Goal: Task Accomplishment & Management: Manage account settings

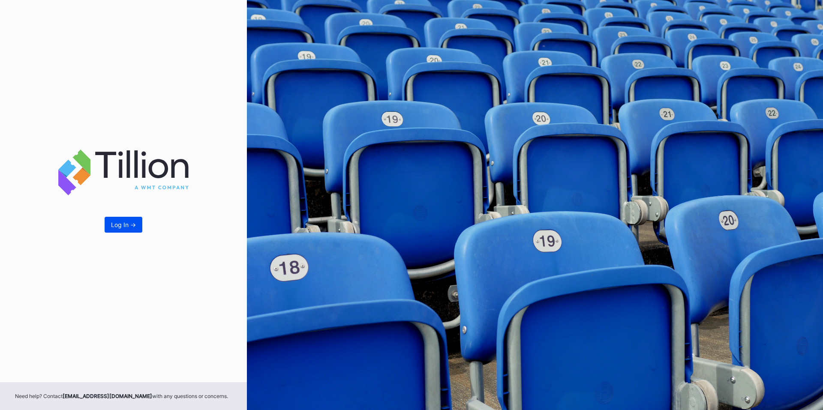
click at [122, 226] on div "Log In ->" at bounding box center [123, 224] width 25 height 7
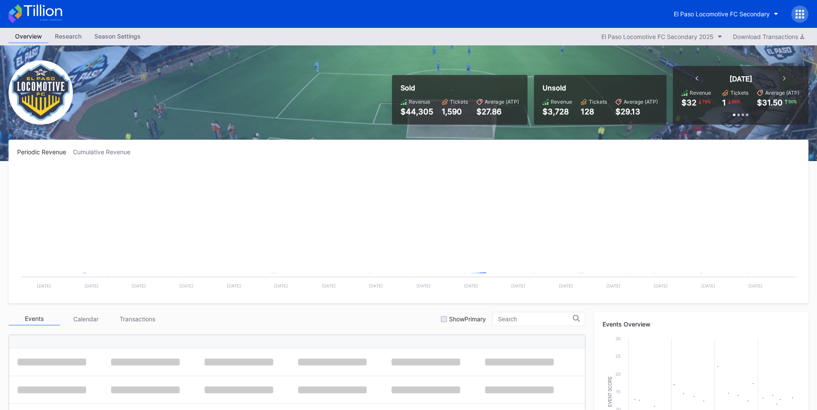
scroll to position [193, 0]
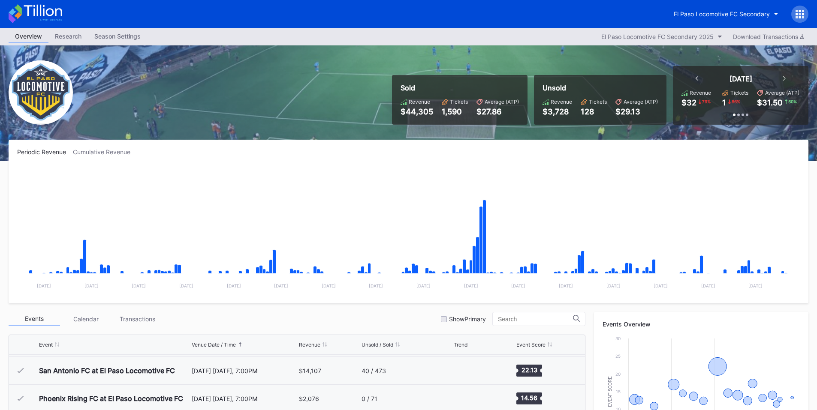
click at [799, 18] on icon at bounding box center [800, 17] width 2 height 2
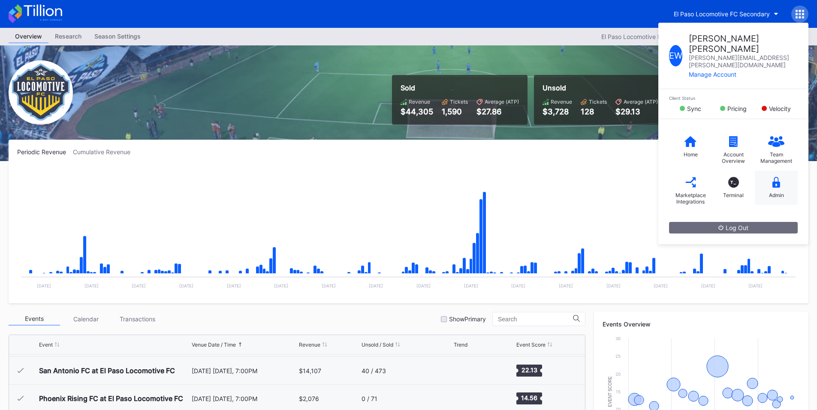
click at [775, 177] on icon at bounding box center [776, 182] width 8 height 11
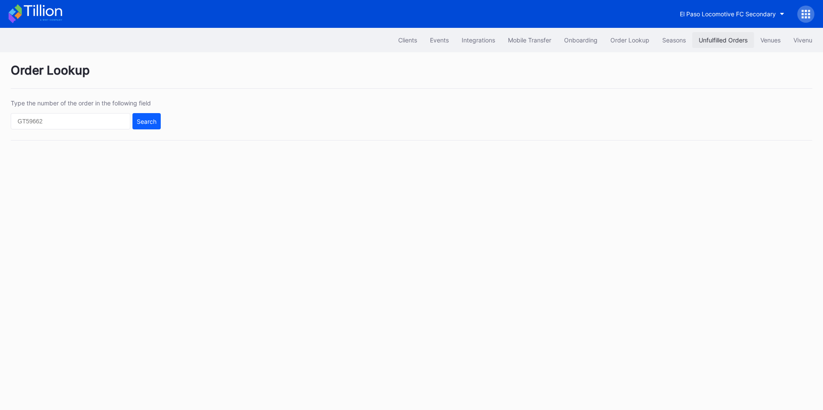
click at [711, 42] on div "Unfulfilled Orders" at bounding box center [723, 39] width 49 height 7
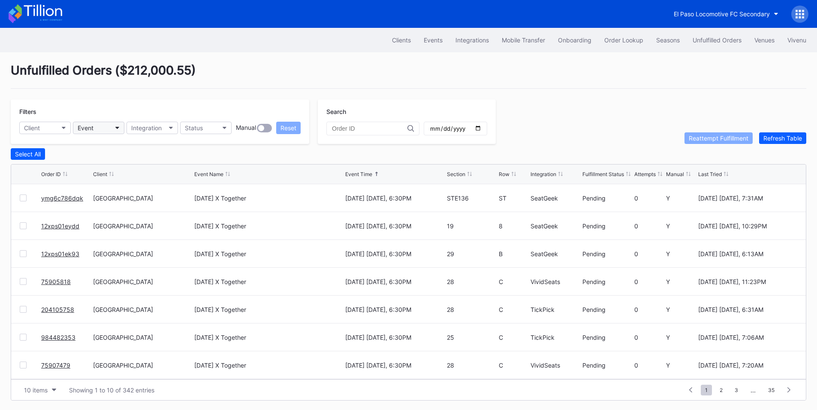
click at [84, 131] on div "Event" at bounding box center [86, 127] width 16 height 7
type input "tom"
click at [117, 168] on div "Tomorrow X Together" at bounding box center [105, 166] width 52 height 7
click at [482, 130] on input "date" at bounding box center [455, 129] width 52 height 8
type input "2025-10-01"
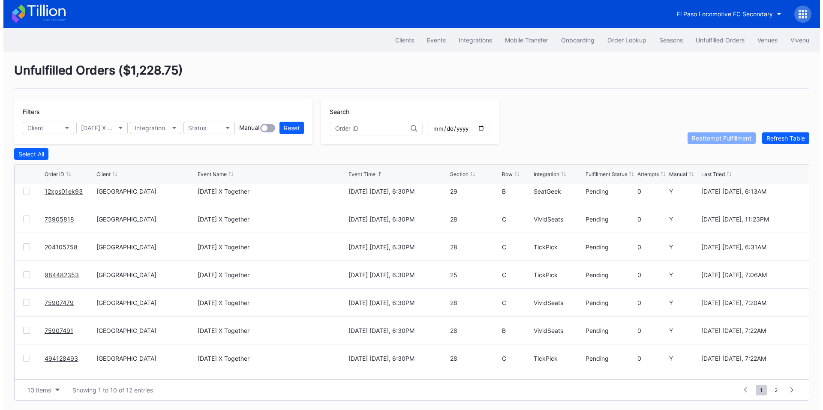
scroll to position [84, 0]
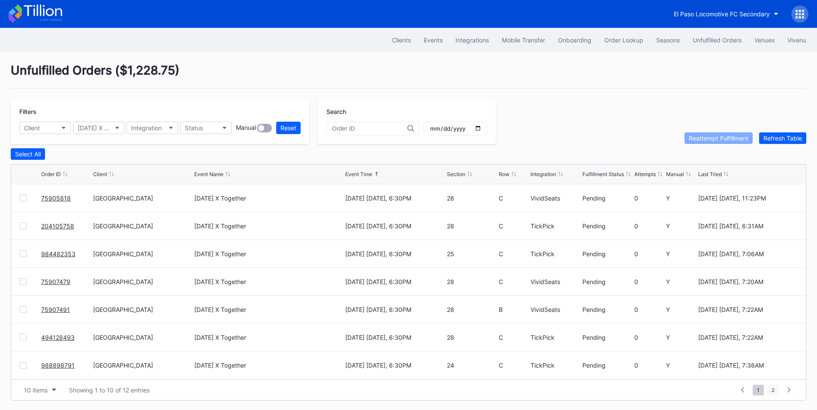
click at [772, 392] on span "2" at bounding box center [773, 390] width 12 height 11
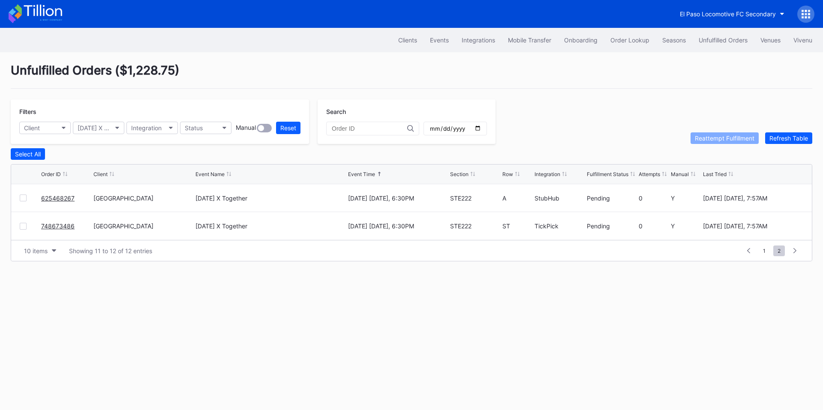
scroll to position [0, 0]
click at [765, 256] on span "1" at bounding box center [764, 251] width 11 height 11
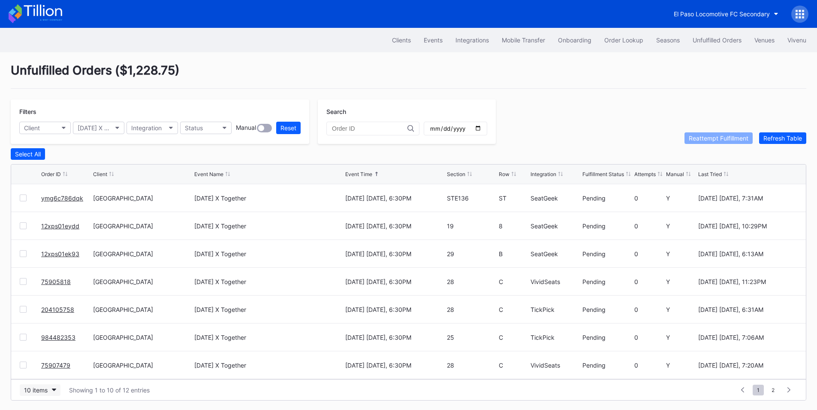
click at [42, 392] on div "10 items" at bounding box center [36, 390] width 24 height 7
click at [157, 130] on div "Integration" at bounding box center [146, 127] width 30 height 7
click at [160, 167] on div "Gametime" at bounding box center [147, 166] width 28 height 7
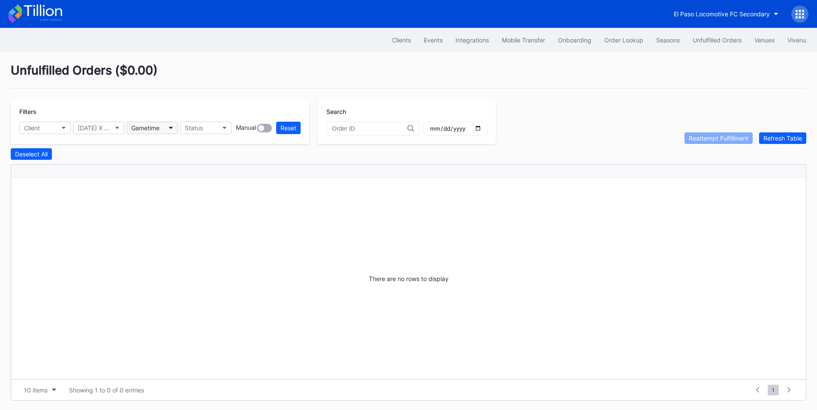
click at [159, 129] on div "Gametime" at bounding box center [145, 127] width 28 height 7
click at [160, 182] on div "SeatGeek" at bounding box center [146, 181] width 27 height 7
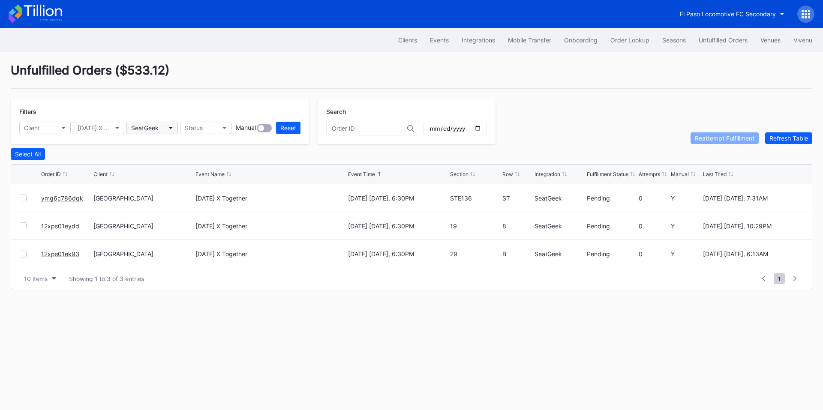
click at [164, 132] on button "SeatGeek" at bounding box center [152, 128] width 51 height 12
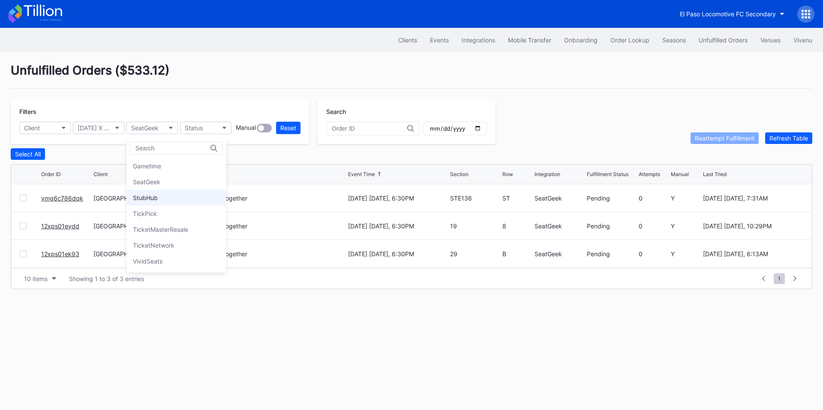
click at [157, 193] on div "StubHub" at bounding box center [177, 198] width 100 height 16
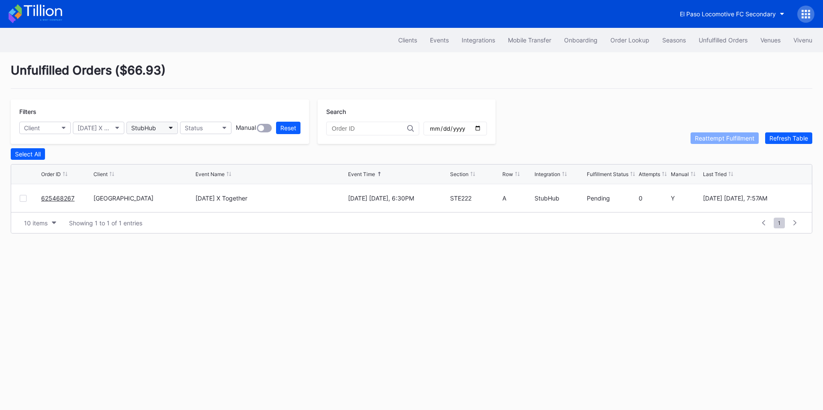
click at [165, 125] on button "StubHub" at bounding box center [152, 128] width 51 height 12
click at [151, 215] on div "TickPick" at bounding box center [145, 213] width 24 height 7
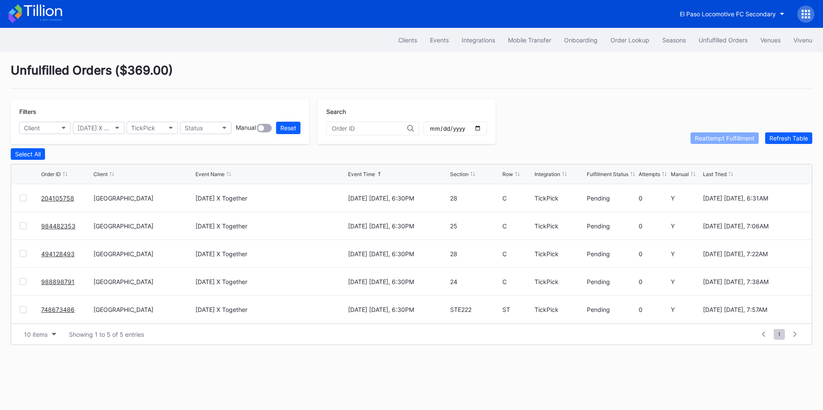
drag, startPoint x: 67, startPoint y: 199, endPoint x: 80, endPoint y: 187, distance: 17.6
drag, startPoint x: 51, startPoint y: 227, endPoint x: 72, endPoint y: 202, distance: 32.4
drag, startPoint x: 50, startPoint y: 256, endPoint x: 60, endPoint y: 247, distance: 13.4
click at [157, 127] on button "TickPick" at bounding box center [152, 128] width 51 height 12
click at [154, 228] on div "TicketMasterResale" at bounding box center [160, 229] width 55 height 7
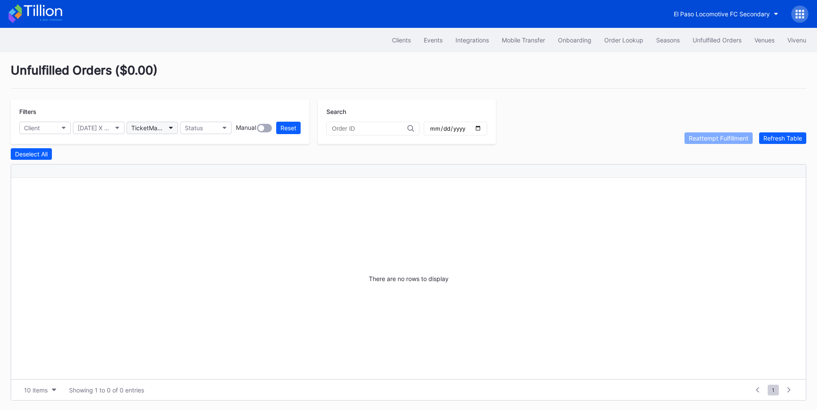
click at [157, 123] on button "TicketMasterResale" at bounding box center [152, 128] width 51 height 12
click at [156, 265] on div "VividSeats" at bounding box center [177, 261] width 100 height 16
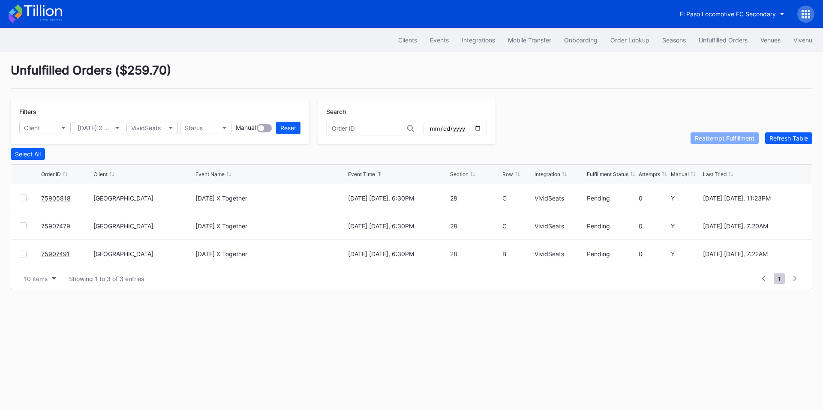
drag, startPoint x: 52, startPoint y: 200, endPoint x: 90, endPoint y: 175, distance: 46.0
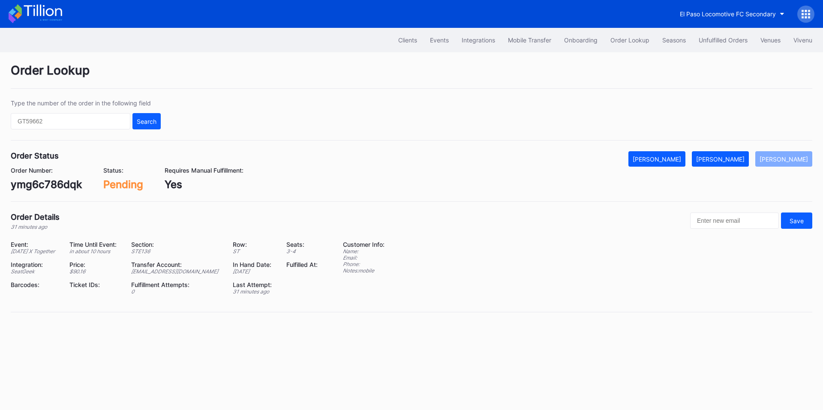
click at [48, 188] on div "ymg6c786dqk" at bounding box center [46, 184] width 71 height 12
copy div "ymg6c786dqk"
click at [737, 158] on div "[PERSON_NAME]" at bounding box center [720, 159] width 48 height 7
click at [51, 185] on div "12xps01eydd" at bounding box center [43, 184] width 65 height 12
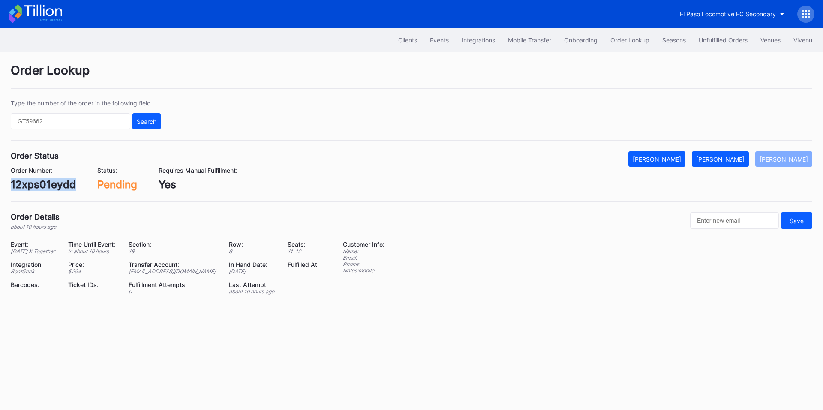
click at [51, 185] on div "12xps01eydd" at bounding box center [43, 184] width 65 height 12
copy div "12xps01eydd"
click at [37, 187] on div "12xps01eydd" at bounding box center [43, 184] width 65 height 12
click at [48, 183] on div "12xps01eydd" at bounding box center [43, 184] width 65 height 12
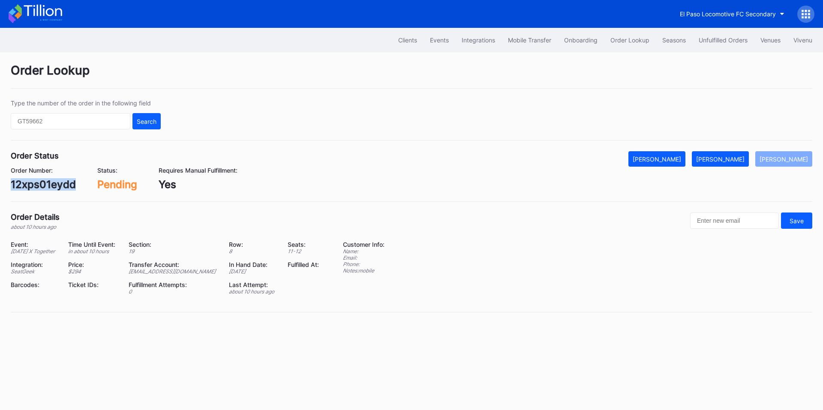
click at [48, 183] on div "12xps01eydd" at bounding box center [43, 184] width 65 height 12
click at [742, 159] on div "[PERSON_NAME]" at bounding box center [720, 159] width 48 height 7
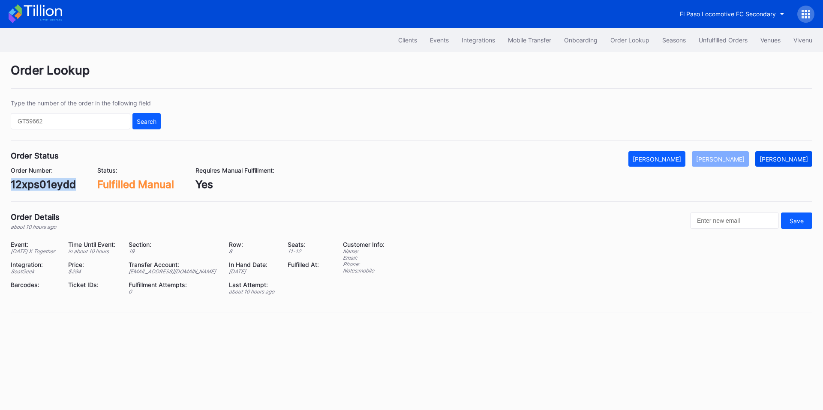
click at [785, 159] on div "[PERSON_NAME]" at bounding box center [784, 159] width 48 height 7
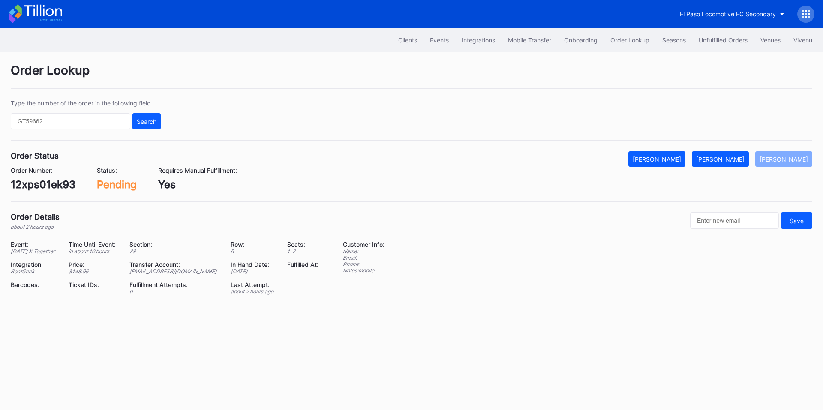
click at [36, 184] on div "12xps01ek93" at bounding box center [43, 184] width 65 height 12
copy div "12xps01ek93"
click at [722, 154] on button "[PERSON_NAME]" at bounding box center [720, 158] width 57 height 15
click at [41, 180] on div "625468267" at bounding box center [40, 184] width 58 height 12
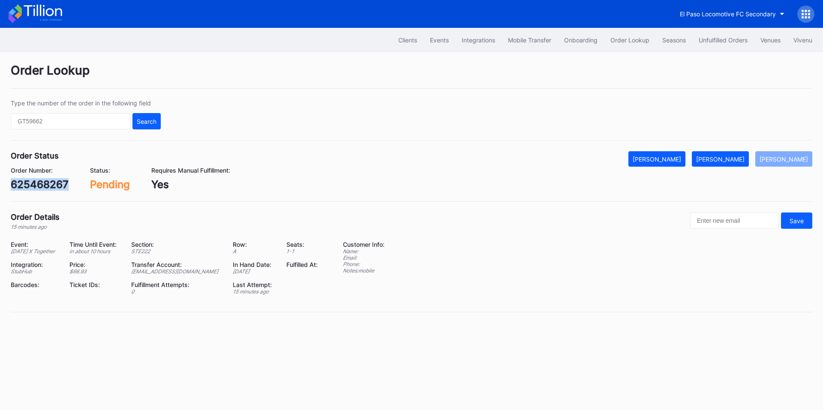
click at [41, 180] on div "625468267" at bounding box center [40, 184] width 58 height 12
copy div "625468267"
click at [717, 160] on div "[PERSON_NAME]" at bounding box center [720, 159] width 48 height 7
click at [55, 184] on div "204105758" at bounding box center [39, 184] width 57 height 12
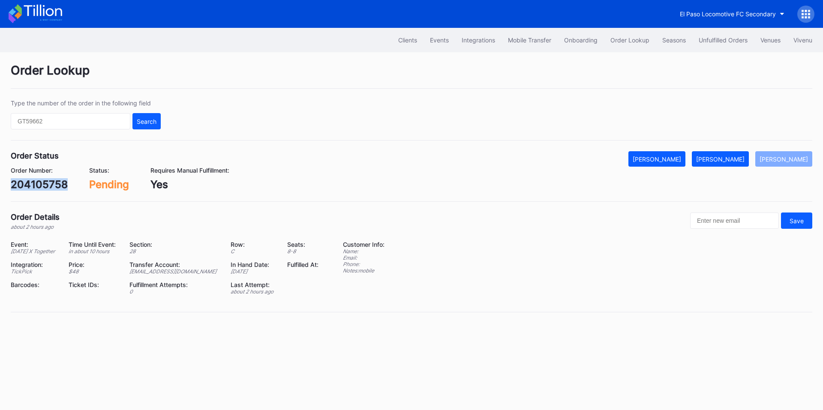
copy div "204105758"
click at [736, 160] on div "[PERSON_NAME]" at bounding box center [720, 159] width 48 height 7
click at [54, 185] on div "984482353" at bounding box center [40, 184] width 59 height 12
copy div "984482353"
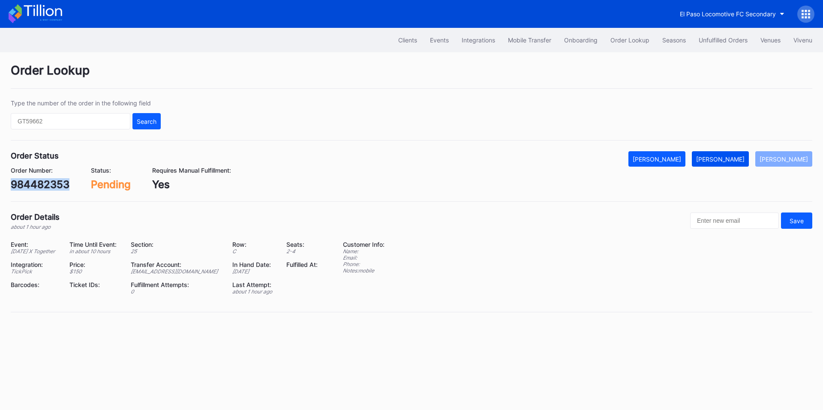
drag, startPoint x: 726, startPoint y: 154, endPoint x: 420, endPoint y: 43, distance: 325.6
click at [725, 154] on button "[PERSON_NAME]" at bounding box center [720, 158] width 57 height 15
click at [48, 181] on div "494128493" at bounding box center [39, 184] width 57 height 12
copy div "494128493"
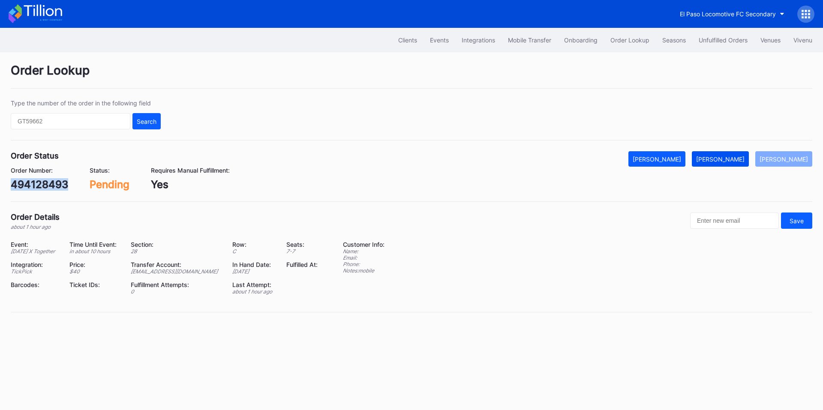
click at [723, 155] on button "[PERSON_NAME]" at bounding box center [720, 158] width 57 height 15
click at [43, 178] on div "Order Number: 988898791" at bounding box center [39, 179] width 56 height 24
copy div "988898791"
drag, startPoint x: 720, startPoint y: 165, endPoint x: 711, endPoint y: 156, distance: 12.1
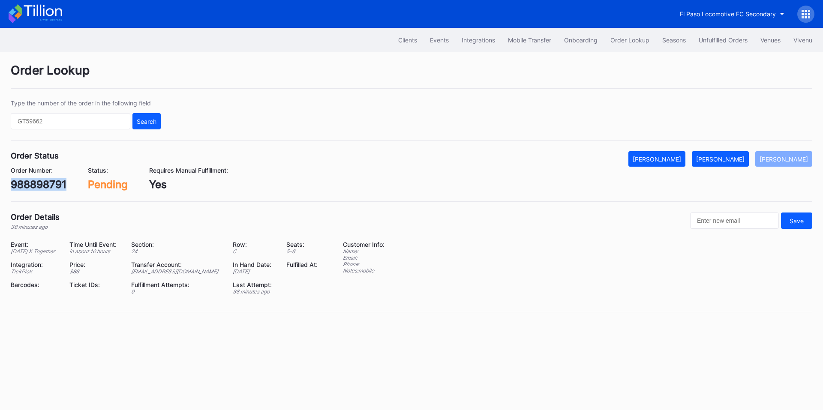
click at [720, 165] on button "Mark Fulfilled" at bounding box center [720, 158] width 57 height 15
click at [47, 186] on div "748673486" at bounding box center [39, 184] width 57 height 12
copy div "748673486"
click at [732, 158] on div "[PERSON_NAME]" at bounding box center [720, 159] width 48 height 7
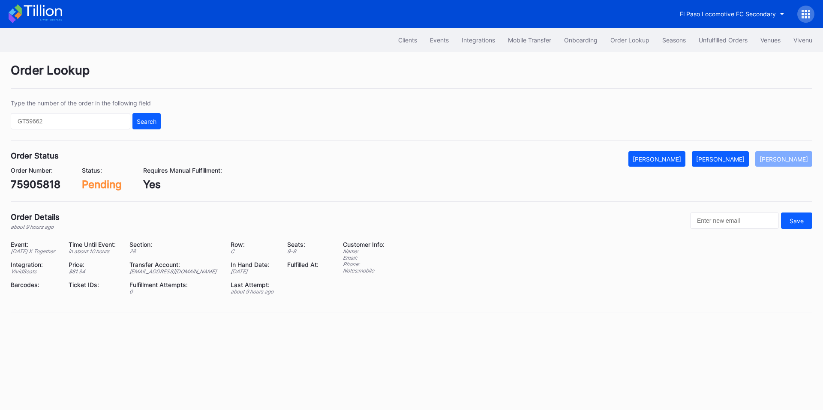
click at [33, 186] on div "75905818" at bounding box center [36, 184] width 50 height 12
copy div "75905818"
click at [745, 163] on div "[PERSON_NAME]" at bounding box center [720, 159] width 48 height 7
click at [47, 187] on div "75907479" at bounding box center [36, 184] width 51 height 12
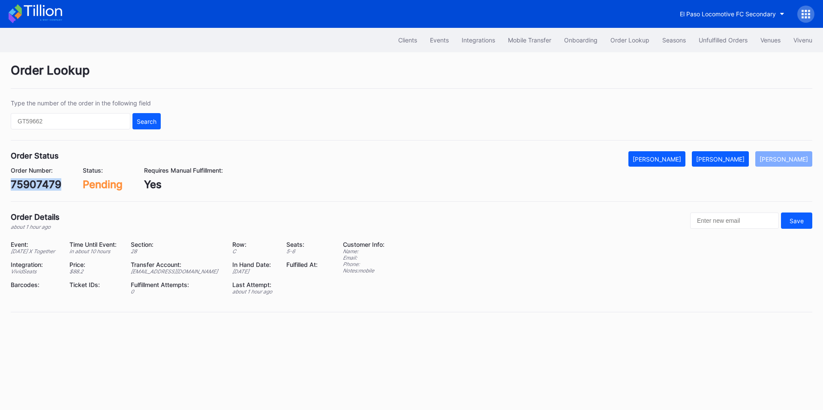
click at [47, 187] on div "75907479" at bounding box center [36, 184] width 51 height 12
copy div "75907479"
click at [736, 163] on div "[PERSON_NAME]" at bounding box center [720, 159] width 48 height 7
click at [34, 185] on div "75907491" at bounding box center [35, 184] width 49 height 12
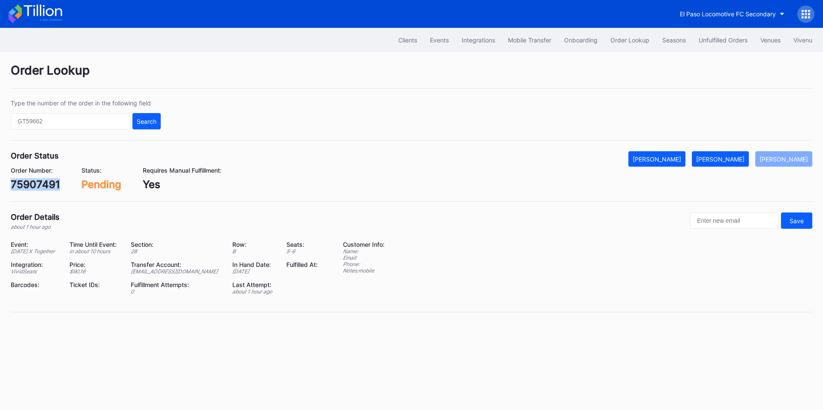
copy div "75907491"
click at [737, 165] on button "[PERSON_NAME]" at bounding box center [720, 158] width 57 height 15
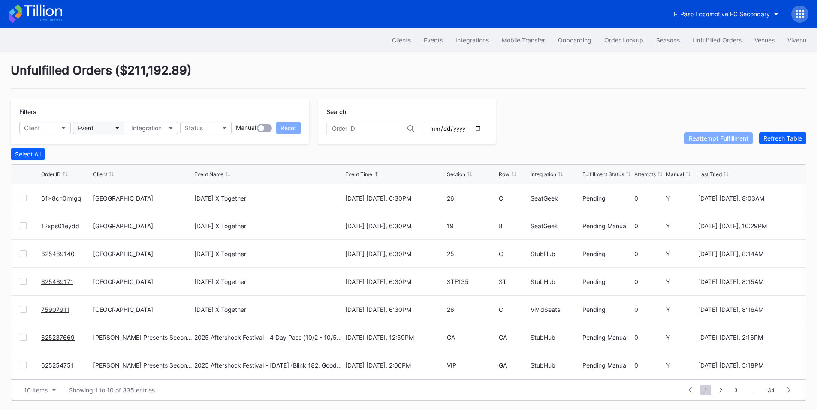
click at [107, 129] on button "Event" at bounding box center [98, 128] width 51 height 12
type input "tom"
click at [104, 163] on div "[DATE] X Together" at bounding box center [105, 166] width 52 height 7
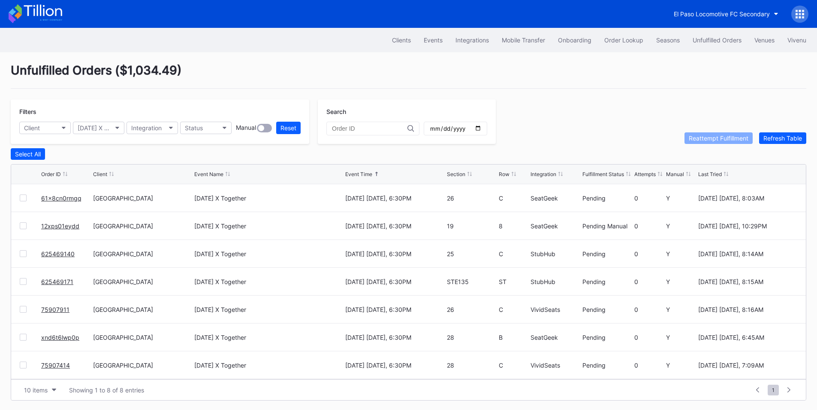
click at [482, 130] on input "date" at bounding box center [455, 129] width 52 height 8
type input "2025-10-01"
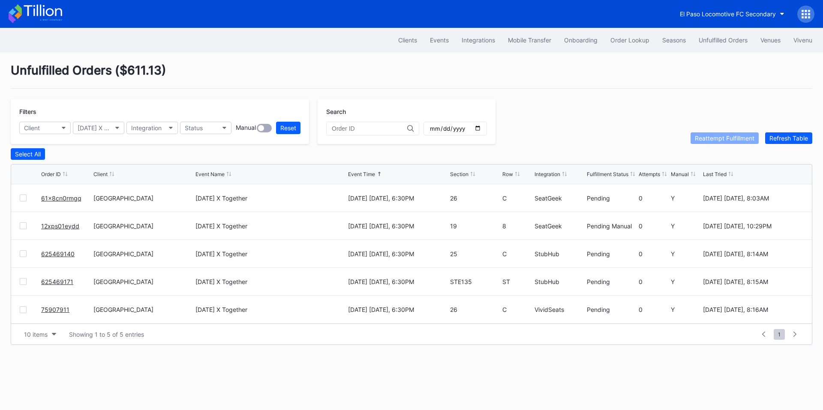
click at [550, 176] on div "Integration" at bounding box center [548, 174] width 26 height 6
drag, startPoint x: 55, startPoint y: 200, endPoint x: 66, endPoint y: 190, distance: 14.9
drag, startPoint x: 67, startPoint y: 285, endPoint x: 70, endPoint y: 280, distance: 6.0
drag, startPoint x: 63, startPoint y: 312, endPoint x: 116, endPoint y: 265, distance: 70.5
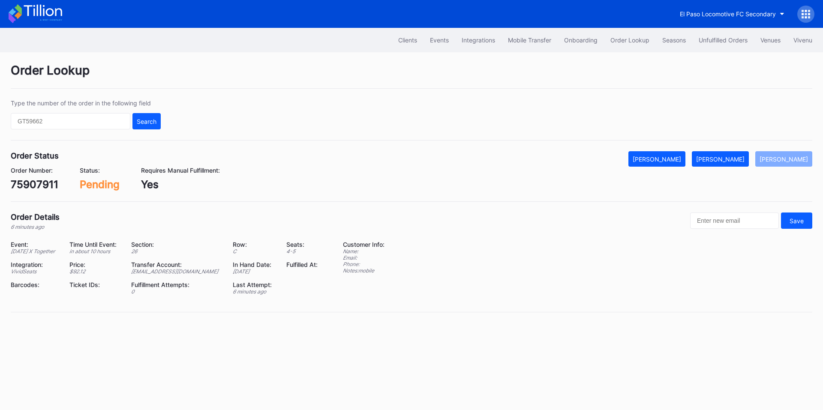
click at [41, 183] on div "75907911" at bounding box center [35, 184] width 48 height 12
copy div "75907911"
click at [369, 66] on div "Order Lookup" at bounding box center [412, 76] width 802 height 26
click at [734, 158] on div "[PERSON_NAME]" at bounding box center [720, 159] width 48 height 7
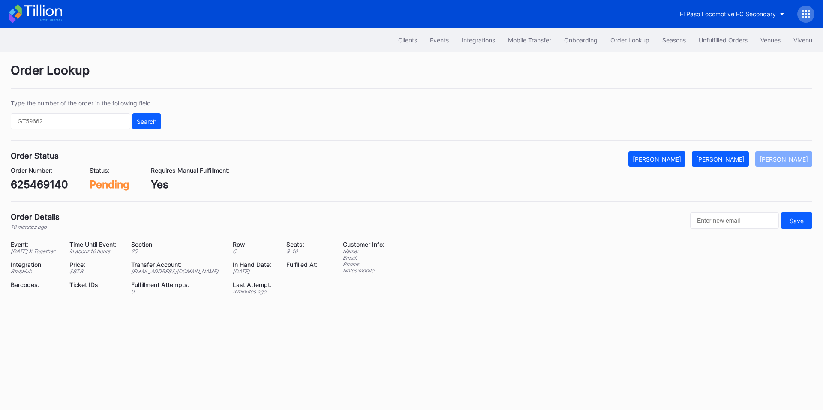
click at [47, 184] on div "625469140" at bounding box center [39, 184] width 57 height 12
copy div "625469140"
click at [728, 156] on div "[PERSON_NAME]" at bounding box center [720, 159] width 48 height 7
click at [32, 187] on div "625469171" at bounding box center [38, 184] width 54 height 12
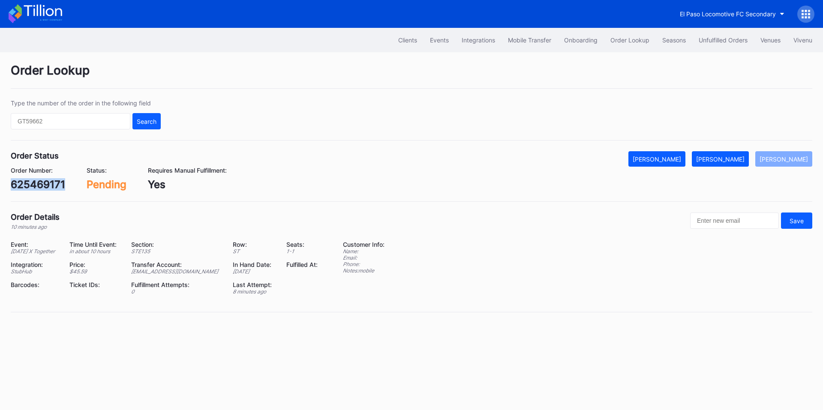
click at [32, 187] on div "625469171" at bounding box center [38, 184] width 54 height 12
copy div "625469171"
click at [740, 156] on div "[PERSON_NAME]" at bounding box center [720, 159] width 48 height 7
click at [64, 182] on div "61x8cn0rmgq" at bounding box center [45, 184] width 69 height 12
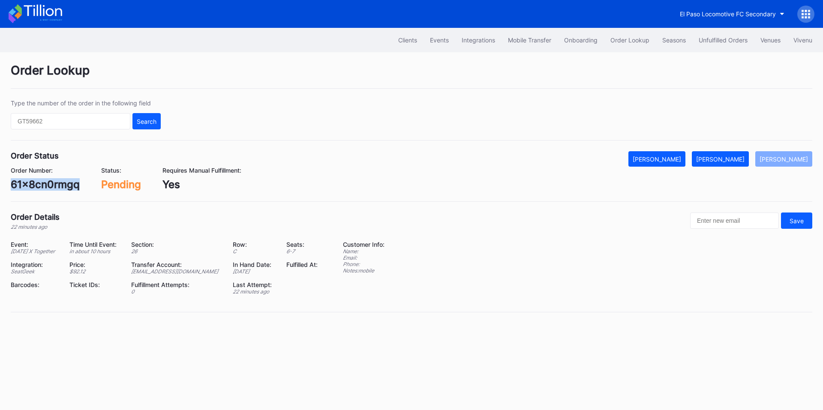
copy div "61x8cn0rmgq"
click at [723, 155] on button "[PERSON_NAME]" at bounding box center [720, 158] width 57 height 15
click at [51, 186] on div "12xps01eydd" at bounding box center [43, 184] width 65 height 12
copy div "12xps01eydd"
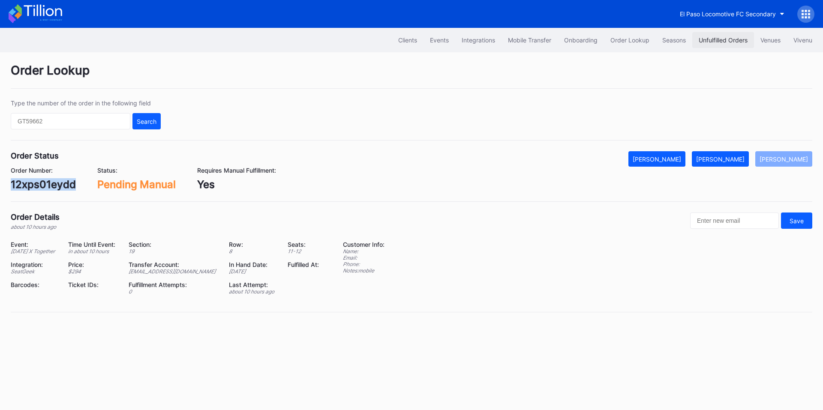
click at [738, 41] on div "Unfulfilled Orders" at bounding box center [723, 39] width 49 height 7
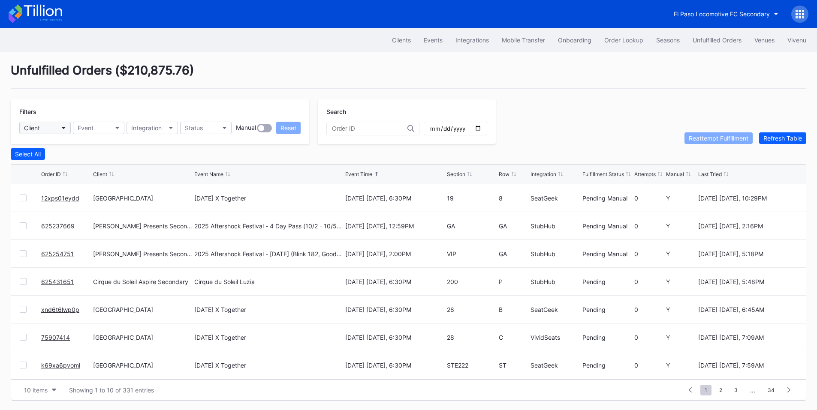
click at [53, 125] on button "Client" at bounding box center [44, 128] width 51 height 12
type input "pru"
click at [59, 165] on div "[GEOGRAPHIC_DATA]" at bounding box center [56, 166] width 60 height 7
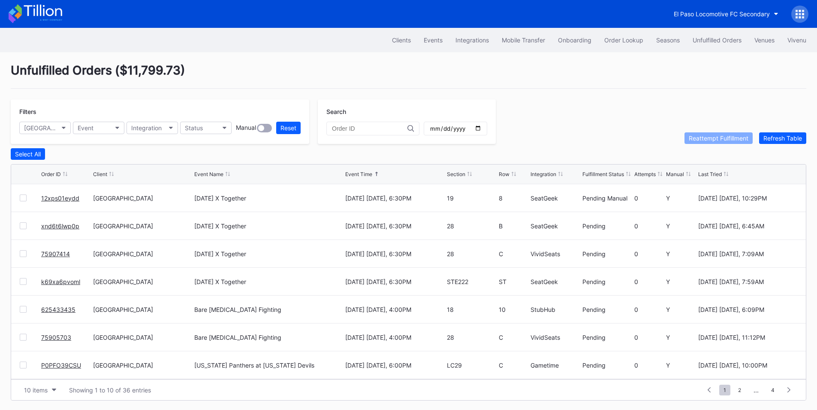
click at [482, 130] on input "date" at bounding box center [455, 129] width 52 height 8
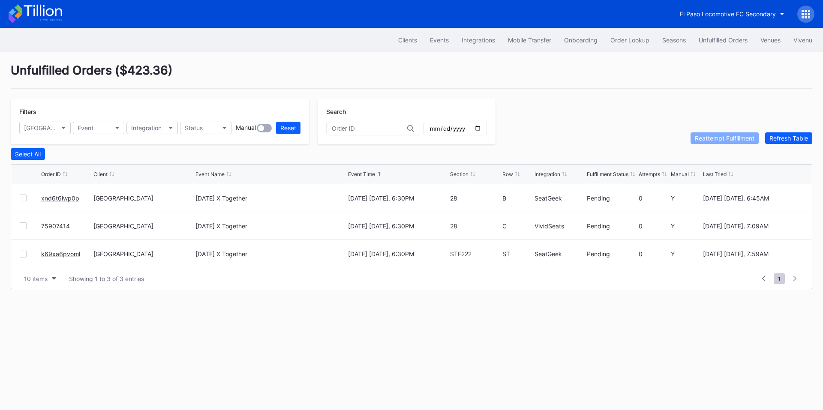
click at [554, 176] on div "Integration" at bounding box center [548, 174] width 26 height 6
drag, startPoint x: 76, startPoint y: 226, endPoint x: 91, endPoint y: 214, distance: 19.2
click at [482, 130] on input "[DATE]" at bounding box center [455, 129] width 52 height 8
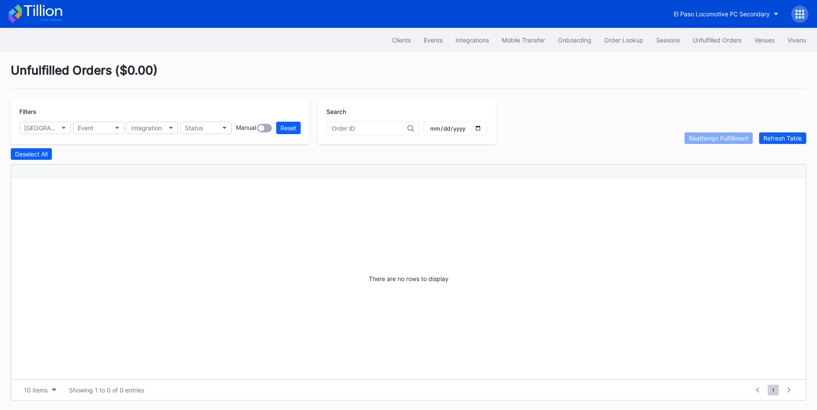
click at [482, 132] on input "[DATE]" at bounding box center [455, 129] width 52 height 8
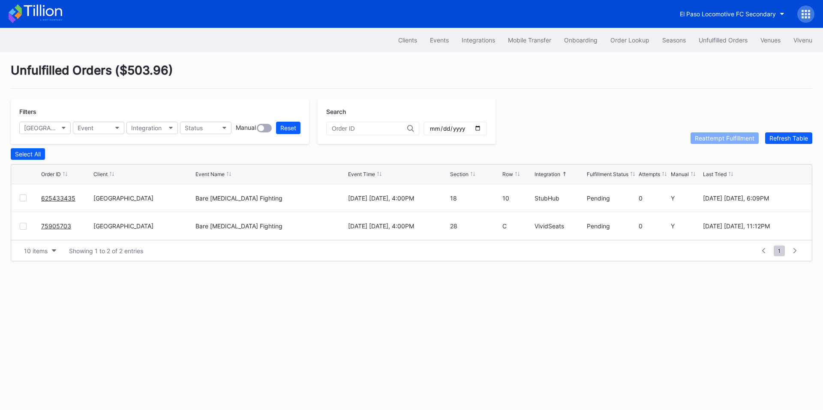
click at [482, 129] on input "[DATE]" at bounding box center [455, 129] width 52 height 8
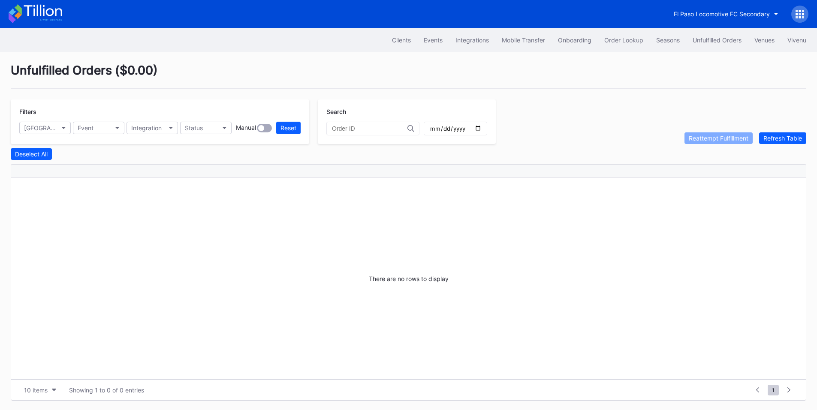
click at [482, 127] on input "[DATE]" at bounding box center [455, 129] width 52 height 8
click at [482, 132] on input "[DATE]" at bounding box center [455, 129] width 52 height 8
drag, startPoint x: 490, startPoint y: 128, endPoint x: 482, endPoint y: 134, distance: 10.7
click at [482, 128] on input "[DATE]" at bounding box center [455, 129] width 52 height 8
click at [482, 129] on input "[DATE]" at bounding box center [455, 129] width 52 height 8
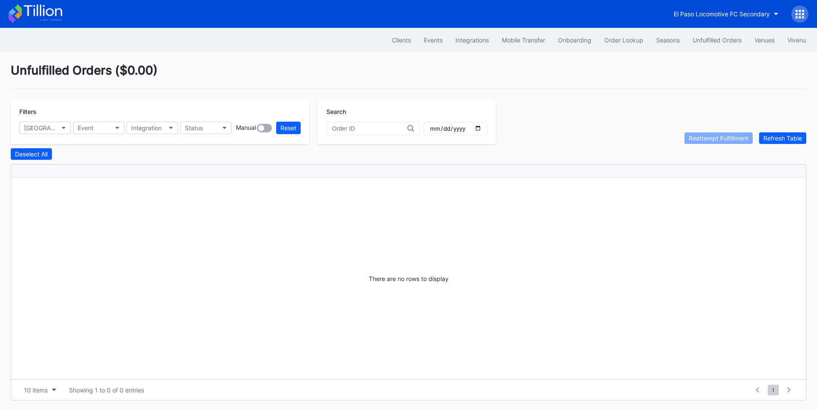
click at [482, 132] on input "[DATE]" at bounding box center [455, 129] width 52 height 8
click at [482, 125] on input "[DATE]" at bounding box center [455, 129] width 52 height 8
type input "[DATE]"
click at [520, 106] on div "Filters Prudential Center Secondary Event Integration Status Manual Reset Searc…" at bounding box center [409, 121] width 796 height 45
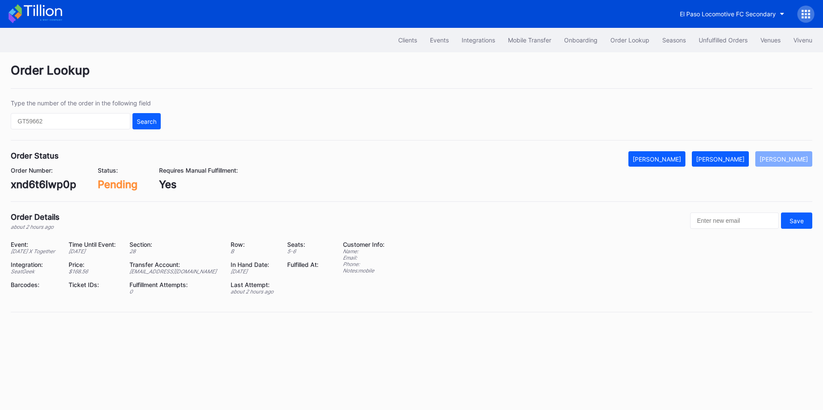
click at [44, 184] on div "xnd6t6lwp0p" at bounding box center [44, 184] width 66 height 12
copy div "xnd6t6lwp0p"
drag, startPoint x: 723, startPoint y: 166, endPoint x: 654, endPoint y: 131, distance: 76.7
click at [723, 166] on button "[PERSON_NAME]" at bounding box center [720, 158] width 57 height 15
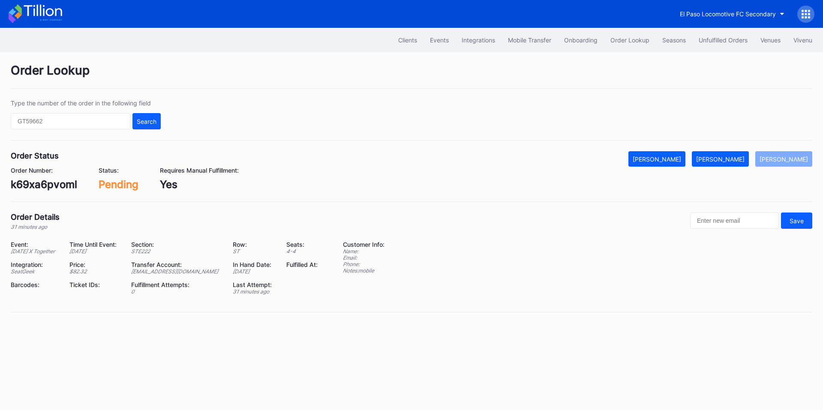
click at [52, 185] on div "k69xa6pvoml" at bounding box center [44, 184] width 66 height 12
copy div "k69xa6pvoml"
click at [732, 154] on button "[PERSON_NAME]" at bounding box center [720, 158] width 57 height 15
click at [45, 188] on div "75907414" at bounding box center [36, 184] width 50 height 12
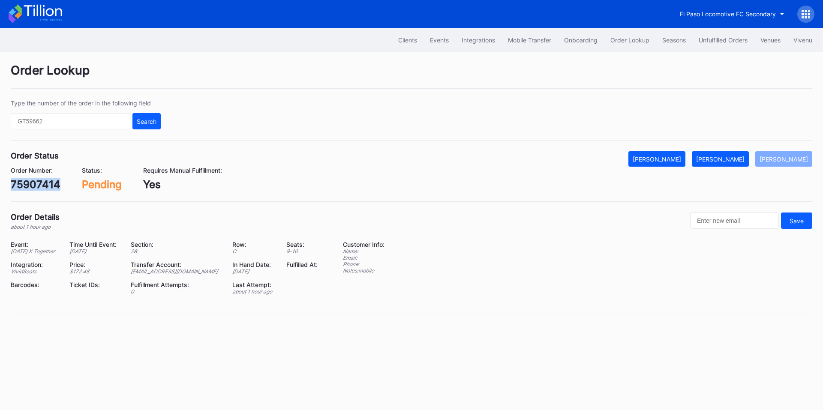
click at [45, 188] on div "75907414" at bounding box center [36, 184] width 50 height 12
copy div "75907414"
click at [732, 153] on button "[PERSON_NAME]" at bounding box center [720, 158] width 57 height 15
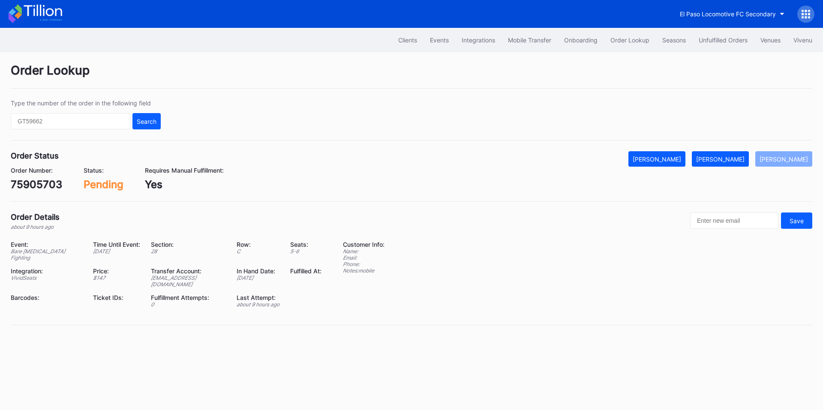
click at [39, 184] on div "75905703" at bounding box center [36, 184] width 51 height 12
copy div "75905703"
click at [743, 157] on div "[PERSON_NAME]" at bounding box center [720, 159] width 48 height 7
click at [42, 182] on div "625433435" at bounding box center [40, 184] width 59 height 12
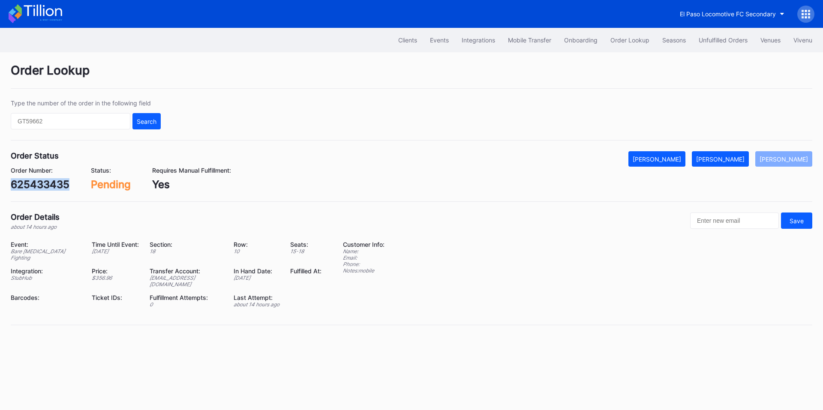
click at [42, 182] on div "625433435" at bounding box center [40, 184] width 59 height 12
copy div "625433435"
click at [737, 159] on div "[PERSON_NAME]" at bounding box center [720, 159] width 48 height 7
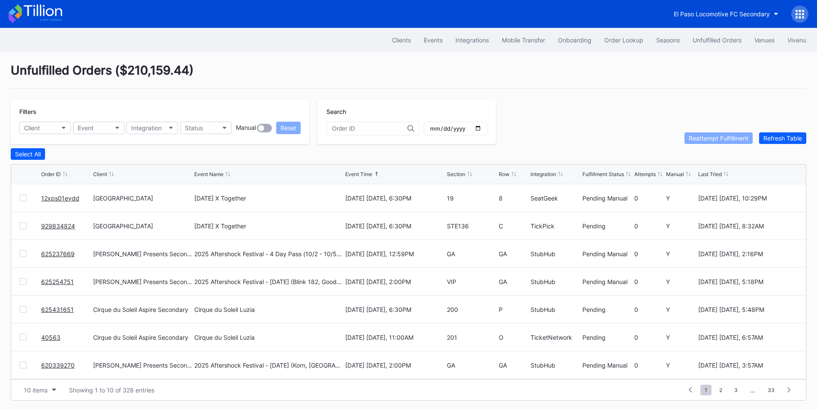
drag, startPoint x: 57, startPoint y: 227, endPoint x: 60, endPoint y: 224, distance: 4.9
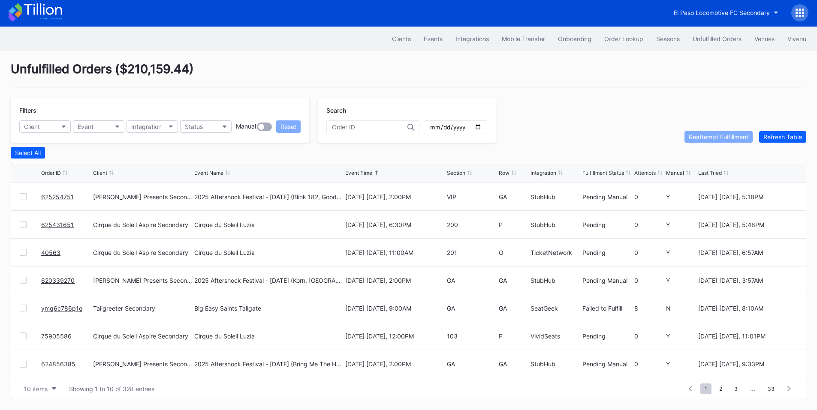
scroll to position [3, 0]
click at [63, 126] on icon "button" at bounding box center [64, 127] width 4 height 3
type input "asp"
click at [61, 165] on div "Cirque du Soleil Aspire Secondary" at bounding box center [73, 164] width 95 height 7
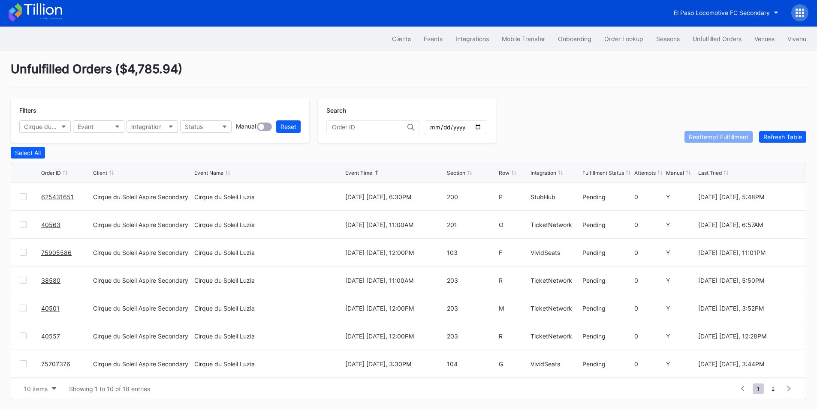
drag, startPoint x: 56, startPoint y: 194, endPoint x: 86, endPoint y: 182, distance: 32.7
drag, startPoint x: 54, startPoint y: 227, endPoint x: 58, endPoint y: 211, distance: 16.4
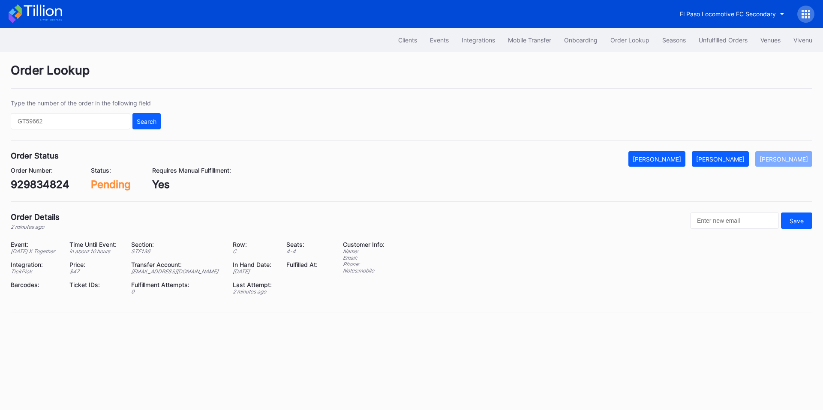
click at [48, 182] on div "929834824" at bounding box center [40, 184] width 59 height 12
copy div "929834824"
click at [731, 162] on div "[PERSON_NAME]" at bounding box center [720, 159] width 48 height 7
click at [41, 182] on div "625431651" at bounding box center [38, 184] width 55 height 12
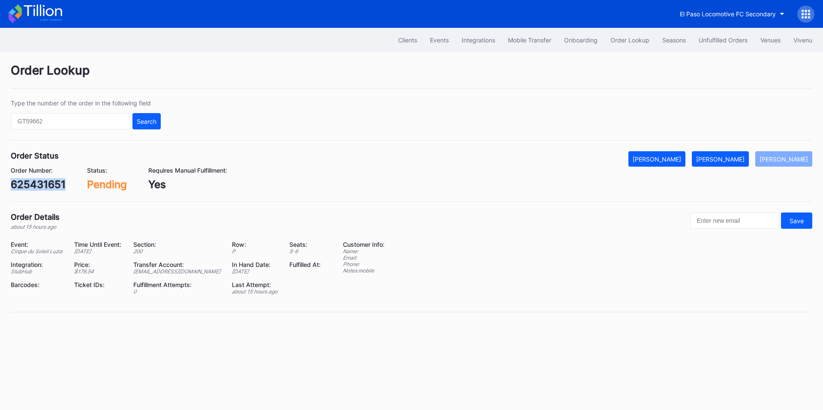
click at [41, 182] on div "625431651" at bounding box center [38, 184] width 55 height 12
copy div "625431651"
click at [732, 158] on div "[PERSON_NAME]" at bounding box center [720, 159] width 48 height 7
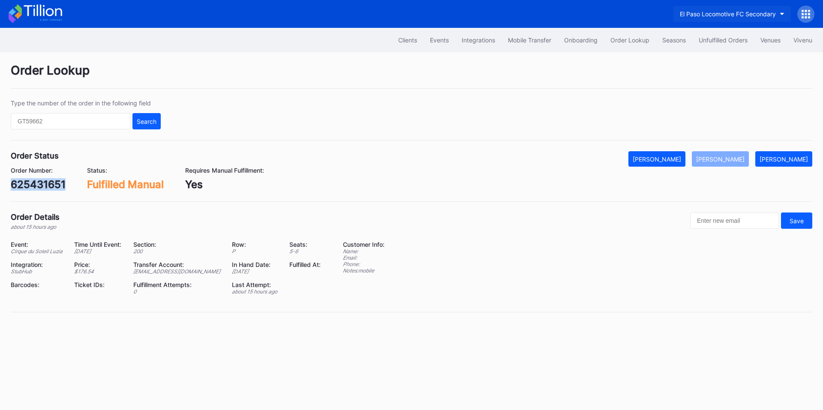
click at [725, 9] on button "El Paso Locomotive FC Secondary" at bounding box center [733, 14] width 118 height 16
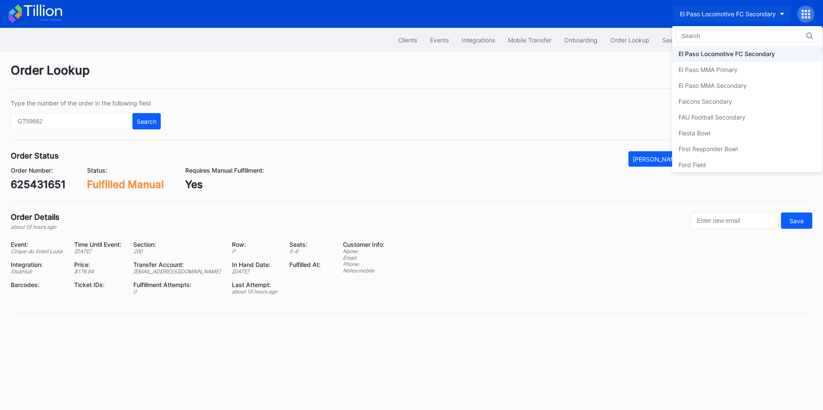
type input "i"
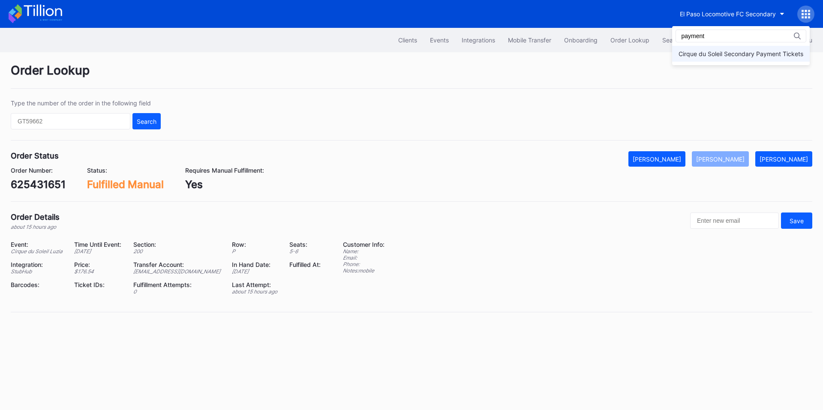
type input "payment"
click at [731, 49] on div "Cirque du Soleil Secondary Payment Tickets" at bounding box center [741, 54] width 138 height 16
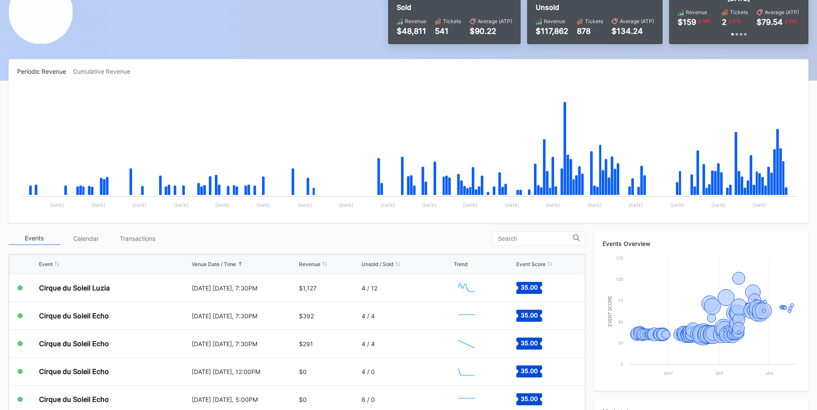
scroll to position [100, 0]
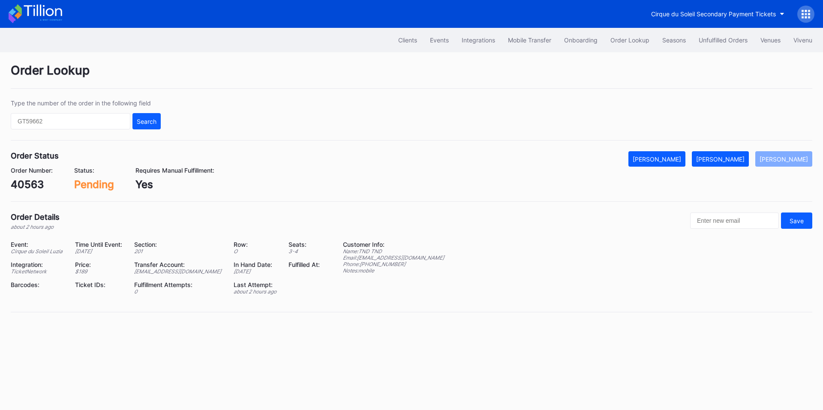
drag, startPoint x: 737, startPoint y: 158, endPoint x: 707, endPoint y: 124, distance: 45.2
click at [737, 158] on div "[PERSON_NAME]" at bounding box center [720, 159] width 48 height 7
click at [45, 185] on div "75905586" at bounding box center [36, 184] width 51 height 12
copy div "75905586"
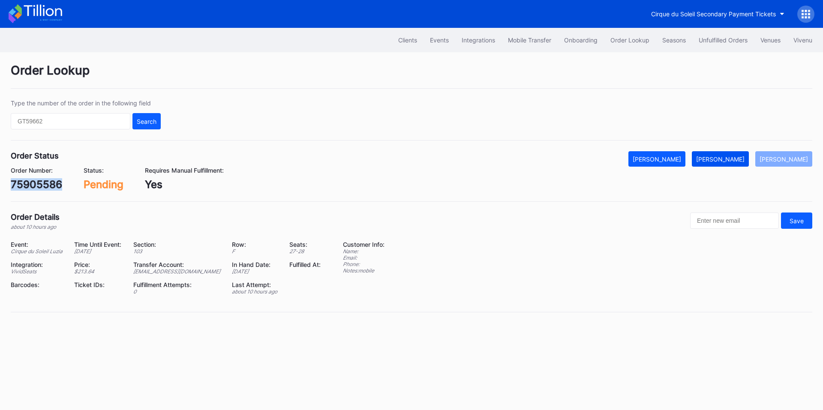
click at [733, 159] on div "[PERSON_NAME]" at bounding box center [720, 159] width 48 height 7
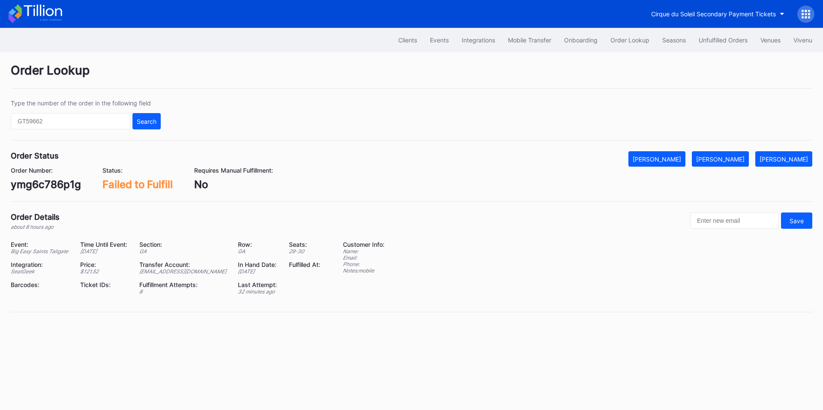
click at [43, 186] on div "ymg6c786p1g" at bounding box center [46, 184] width 70 height 12
copy div "ymg6c786p1g"
drag, startPoint x: 727, startPoint y: 160, endPoint x: 745, endPoint y: 160, distance: 18.0
click at [727, 160] on div "[PERSON_NAME]" at bounding box center [720, 159] width 48 height 7
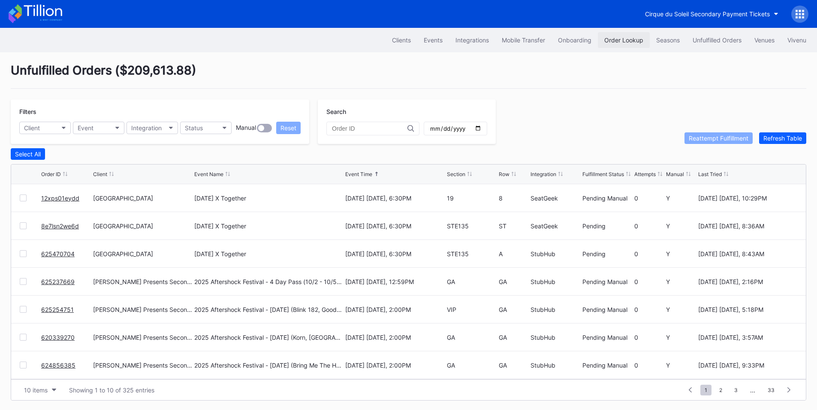
click at [628, 36] on button "Order Lookup" at bounding box center [624, 40] width 52 height 16
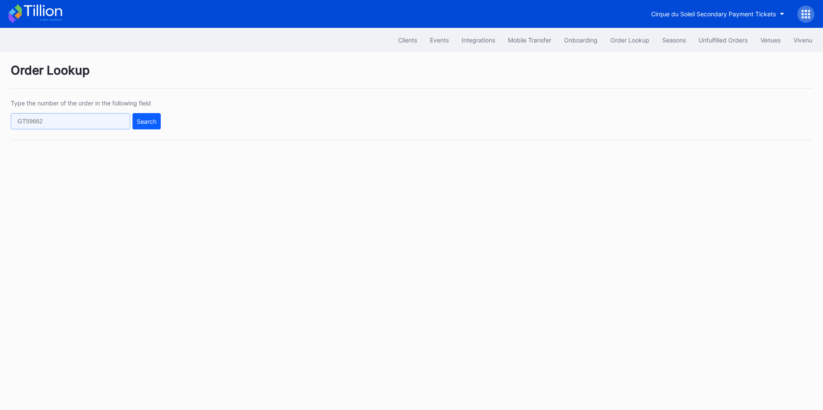
click at [69, 120] on input "text" at bounding box center [71, 121] width 120 height 16
paste input "624811756"
click at [154, 123] on div "Search" at bounding box center [147, 121] width 20 height 7
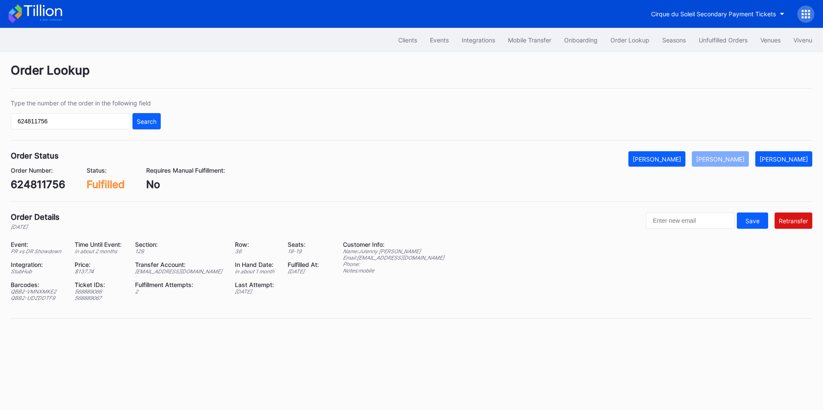
click at [176, 274] on div "ed-8158523@eventdynamic.com" at bounding box center [180, 271] width 90 height 6
copy div "ed-8158523@eventdynamic.com"
click at [792, 160] on div "[PERSON_NAME]" at bounding box center [784, 159] width 48 height 7
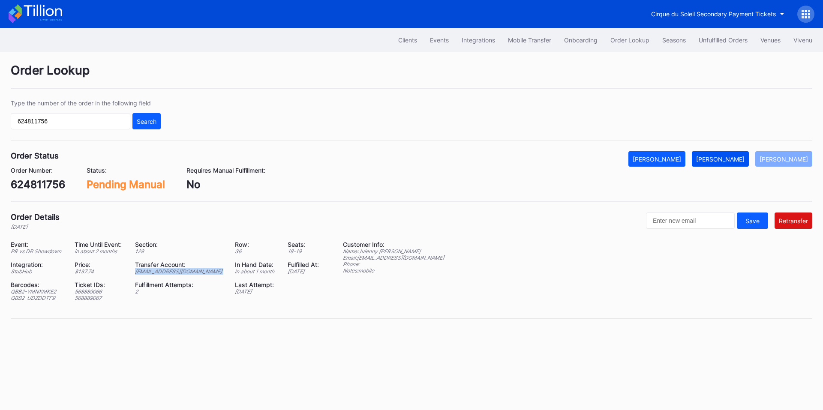
click at [741, 160] on div "[PERSON_NAME]" at bounding box center [720, 159] width 48 height 7
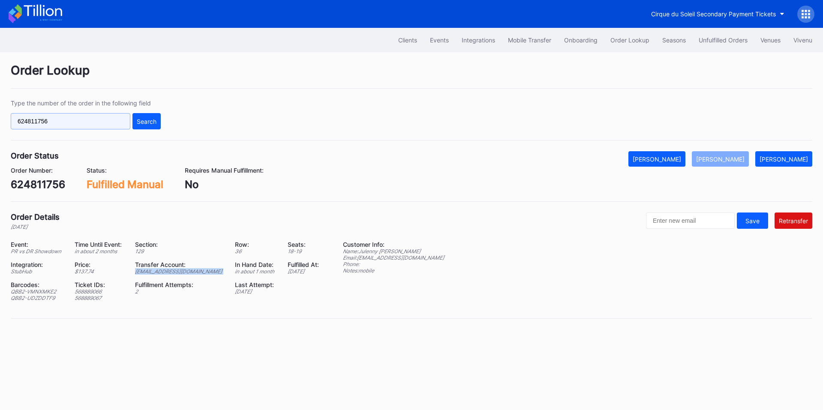
click at [79, 122] on input "624811756" at bounding box center [71, 121] width 120 height 16
paste input "75335413"
type input "75335413"
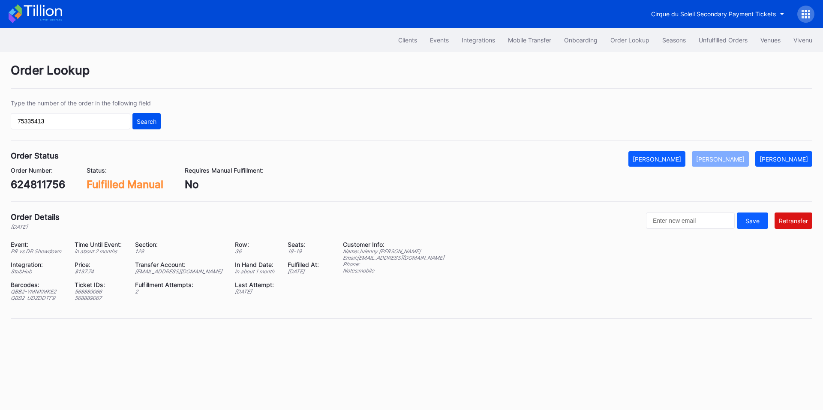
drag, startPoint x: 151, startPoint y: 120, endPoint x: 155, endPoint y: 116, distance: 5.5
click at [151, 120] on div "Search" at bounding box center [147, 121] width 20 height 7
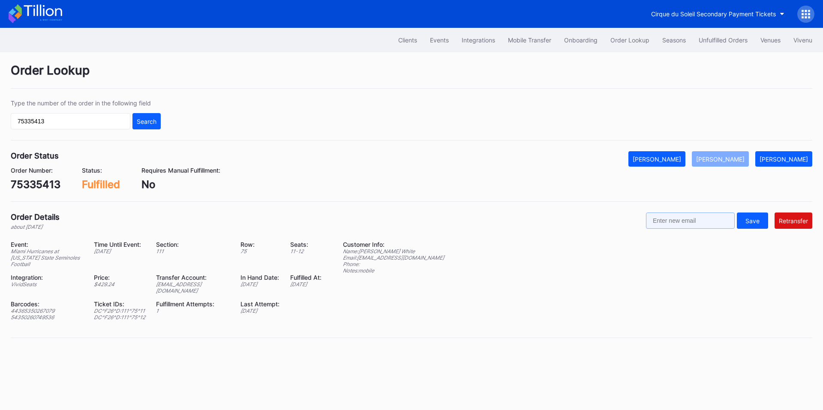
click at [676, 223] on input "text" at bounding box center [690, 221] width 89 height 16
paste input "mjwhite9661@gmail.com"
type input "mjwhite9661@gmail.com"
click at [784, 223] on div "Retransfer" at bounding box center [793, 220] width 29 height 7
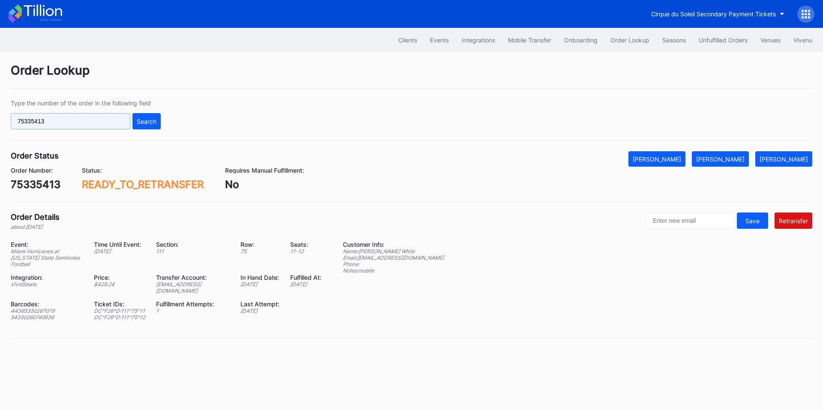
click at [117, 118] on input "75335413" at bounding box center [71, 121] width 120 height 16
paste input "625323929"
type input "625323929"
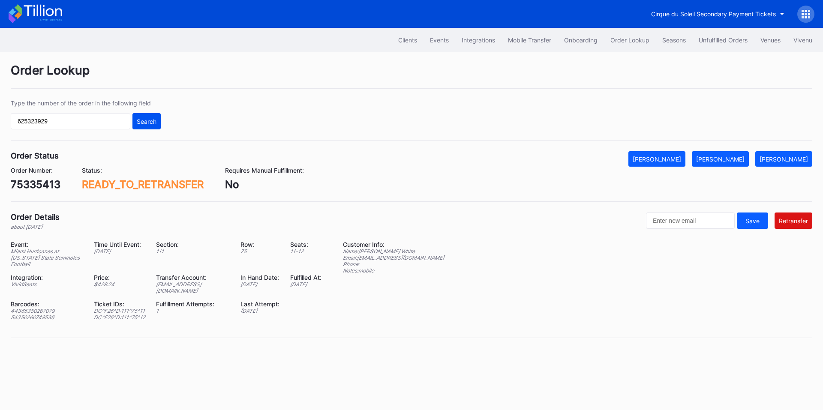
click at [159, 126] on button "Search" at bounding box center [147, 121] width 28 height 16
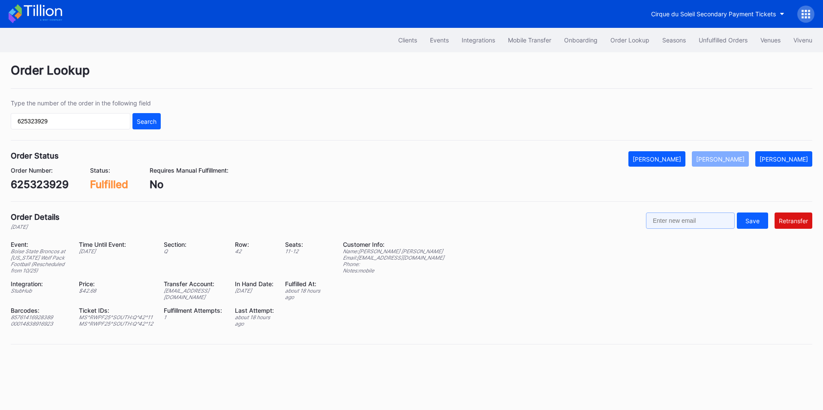
click at [704, 220] on input "text" at bounding box center [690, 221] width 89 height 16
paste input "philipehynes@yahoo.com"
type input "philipehynes@yahoo.com"
click at [783, 223] on div "Retransfer" at bounding box center [793, 220] width 29 height 7
